Goal: Navigation & Orientation: Find specific page/section

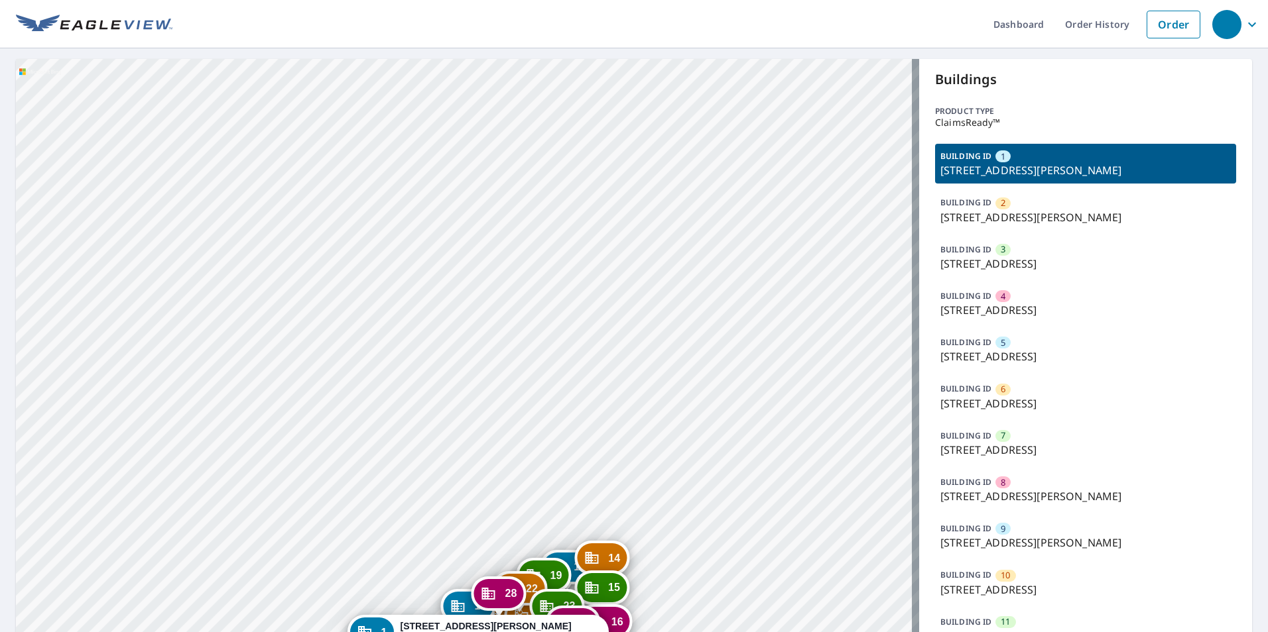
drag, startPoint x: 810, startPoint y: 283, endPoint x: 832, endPoint y: 170, distance: 115.5
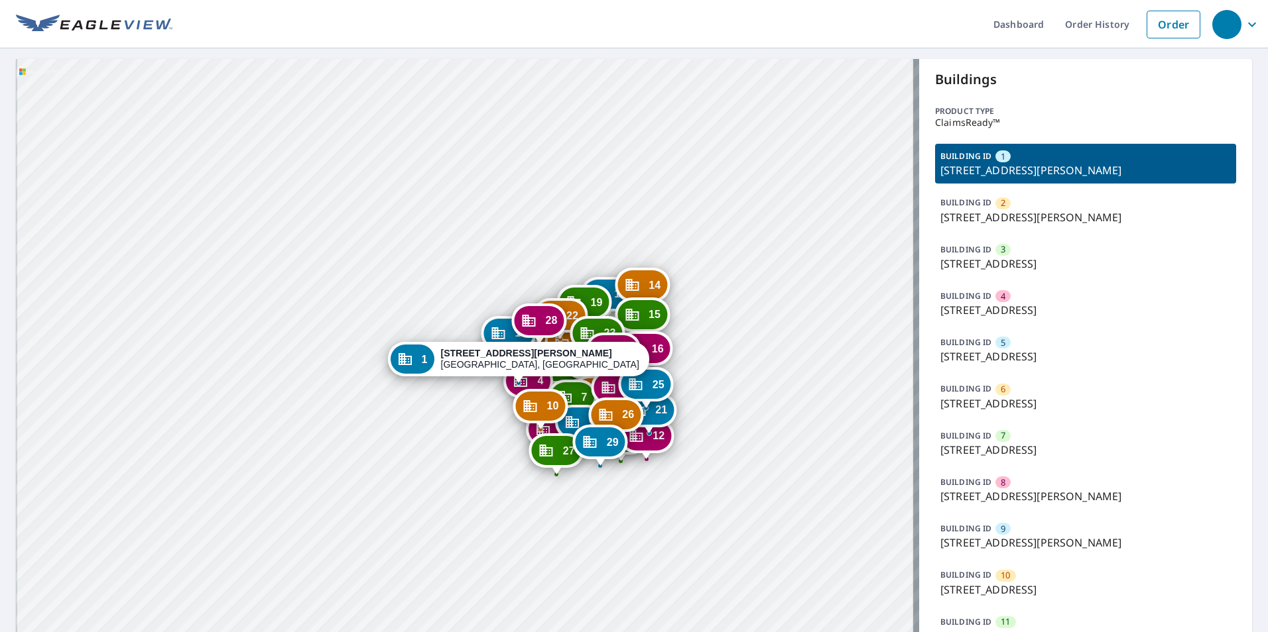
drag, startPoint x: 718, startPoint y: 383, endPoint x: 734, endPoint y: 199, distance: 184.3
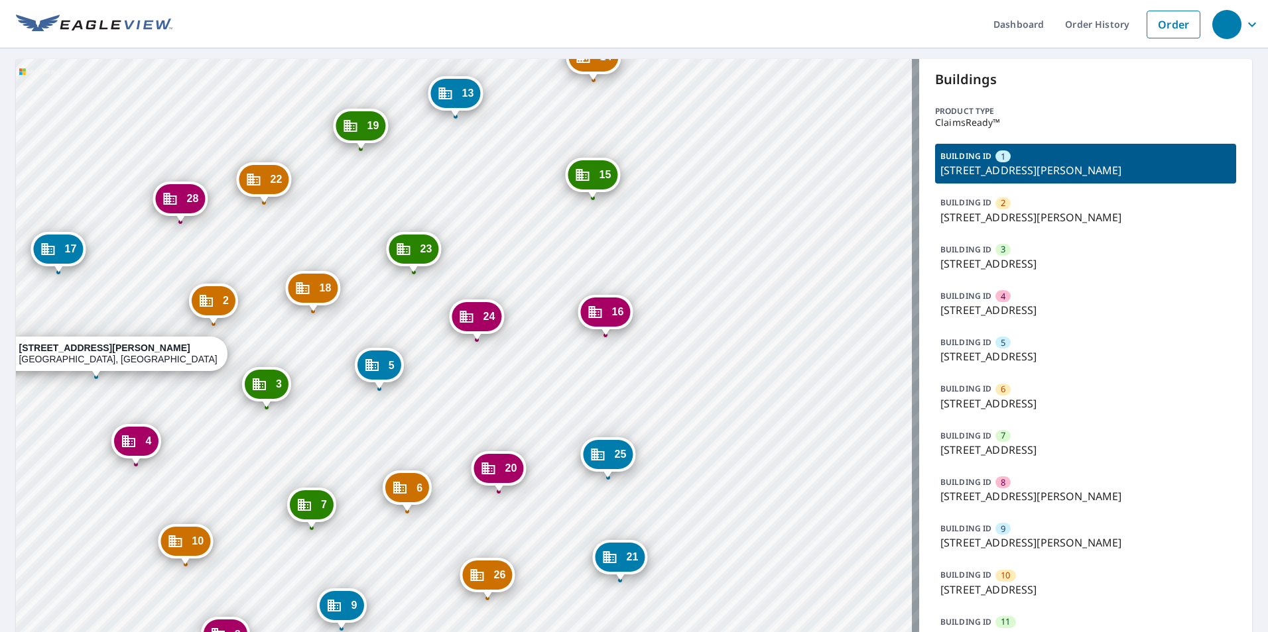
drag, startPoint x: 676, startPoint y: 455, endPoint x: 683, endPoint y: 479, distance: 25.0
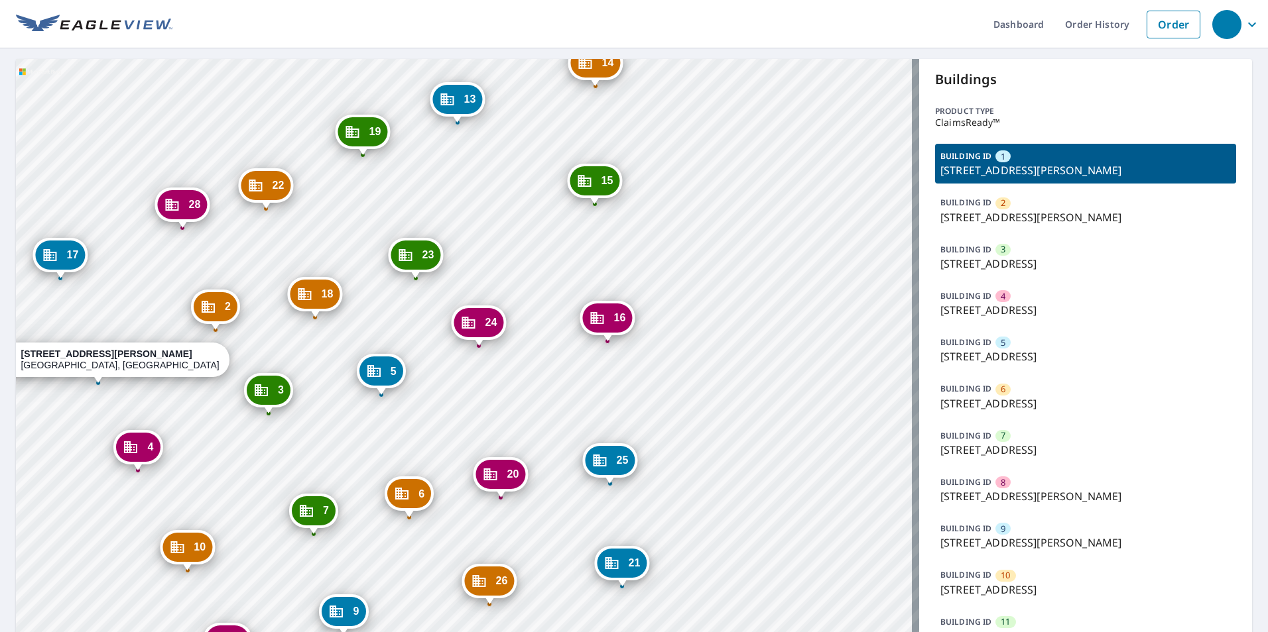
drag, startPoint x: 670, startPoint y: 380, endPoint x: 653, endPoint y: 439, distance: 61.3
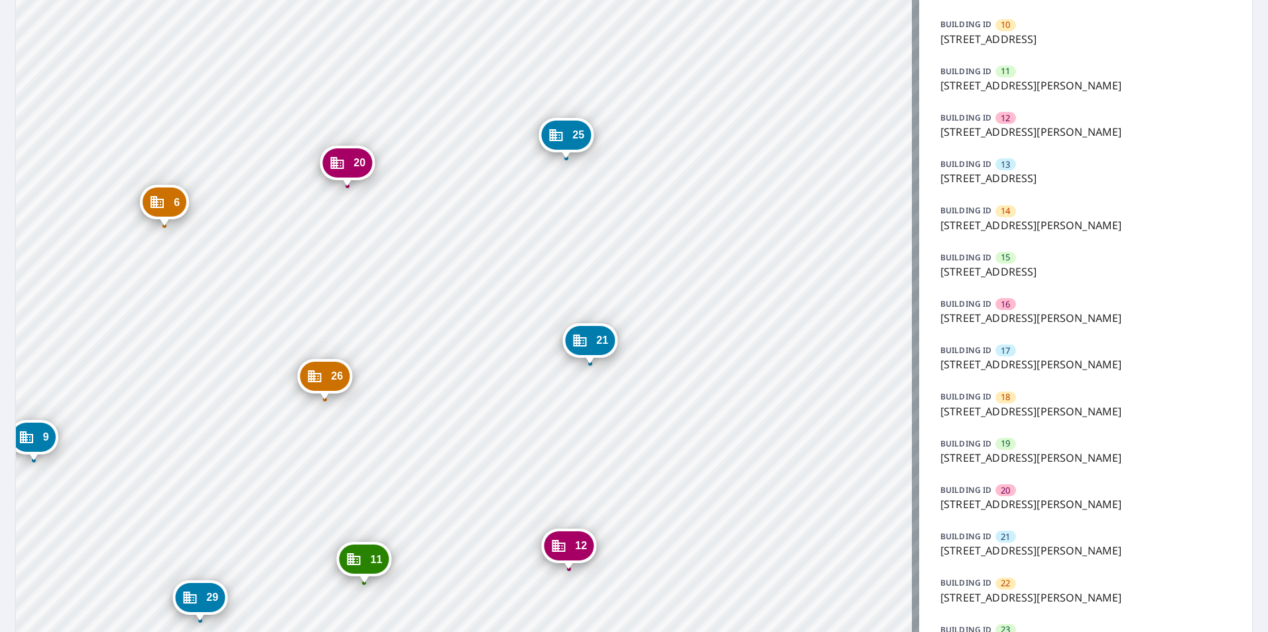
scroll to position [663, 0]
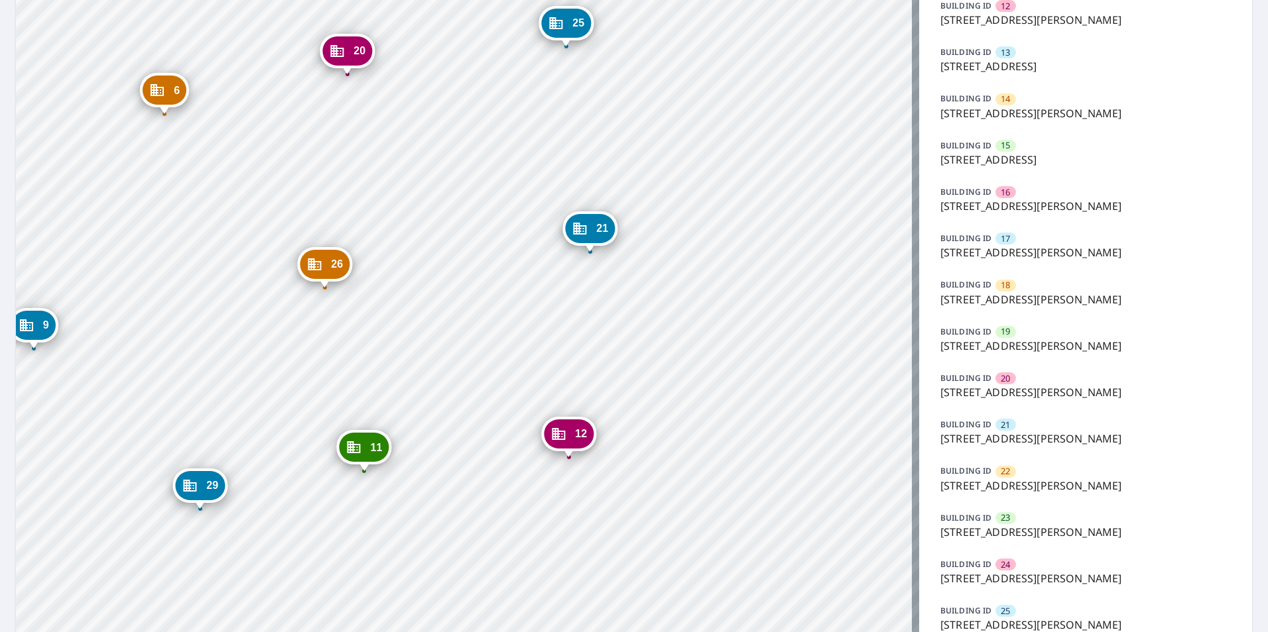
drag, startPoint x: 1017, startPoint y: 575, endPoint x: 949, endPoint y: 577, distance: 67.7
click at [1017, 575] on p "[STREET_ADDRESS][PERSON_NAME]" at bounding box center [1085, 579] width 290 height 16
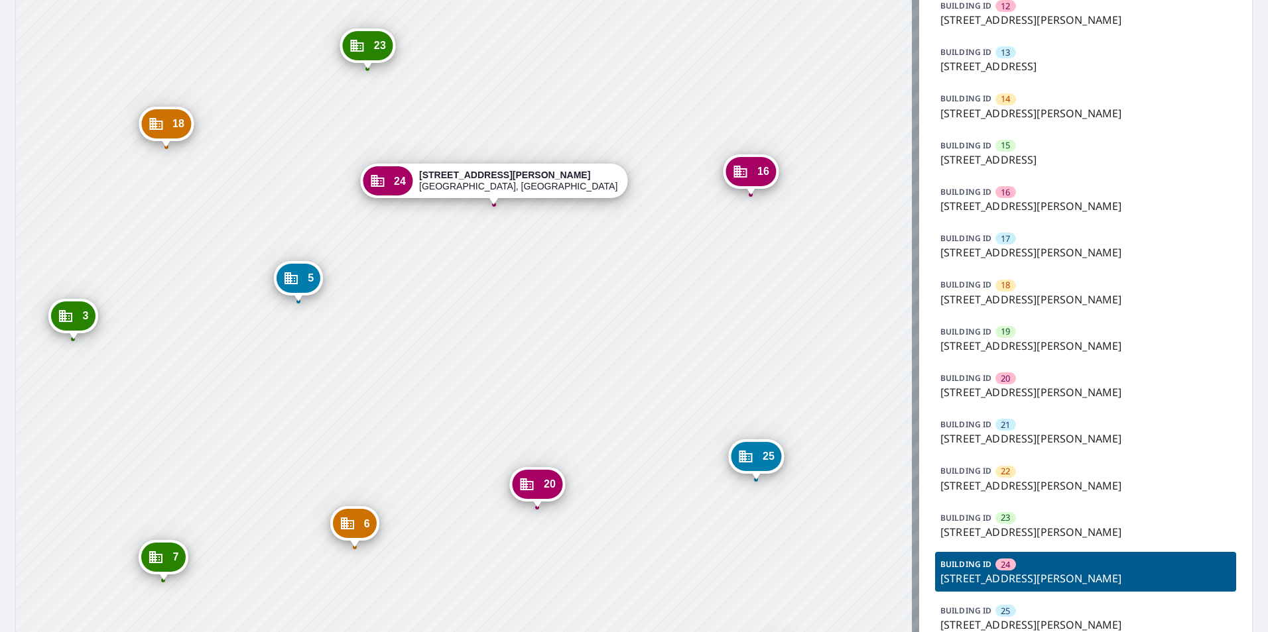
drag, startPoint x: 610, startPoint y: 385, endPoint x: 628, endPoint y: 446, distance: 62.9
click at [628, 446] on div "1 [STREET_ADDRESS][PERSON_NAME] 2 [STREET_ADDRESS] 3 [STREET_ADDRESS][PERSON_NA…" at bounding box center [467, 115] width 903 height 1439
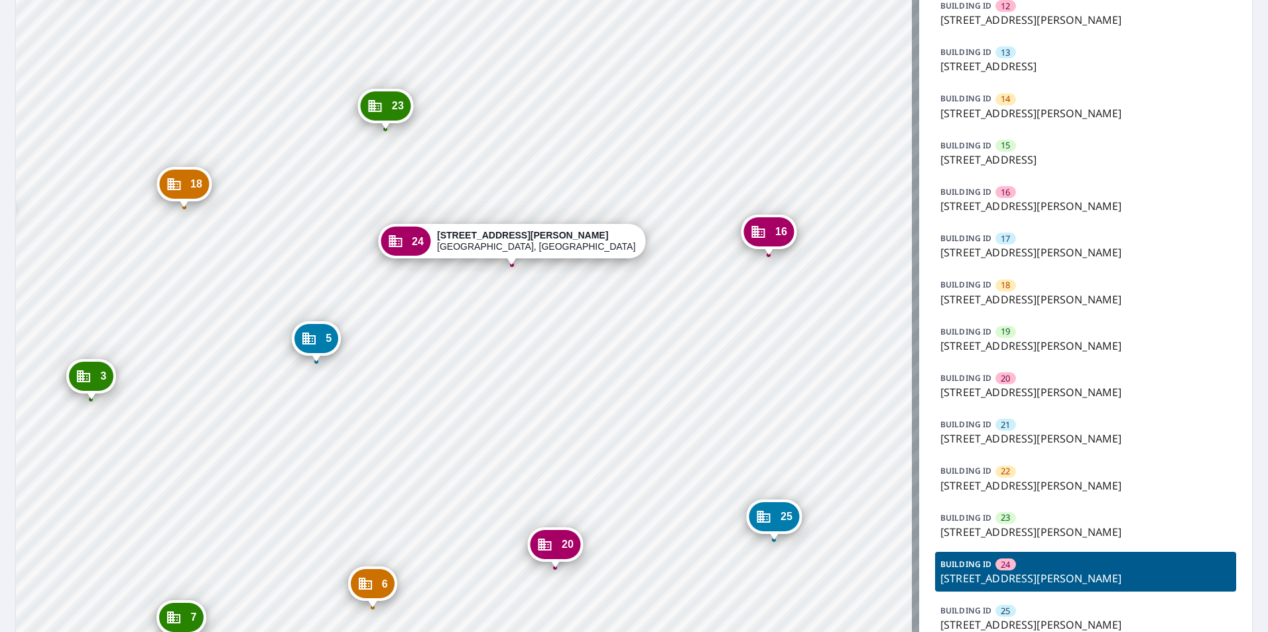
click at [514, 139] on div "1 [STREET_ADDRESS][PERSON_NAME] 2 [STREET_ADDRESS] 3 [STREET_ADDRESS][PERSON_NA…" at bounding box center [467, 115] width 903 height 1439
